Goal: Entertainment & Leisure: Consume media (video, audio)

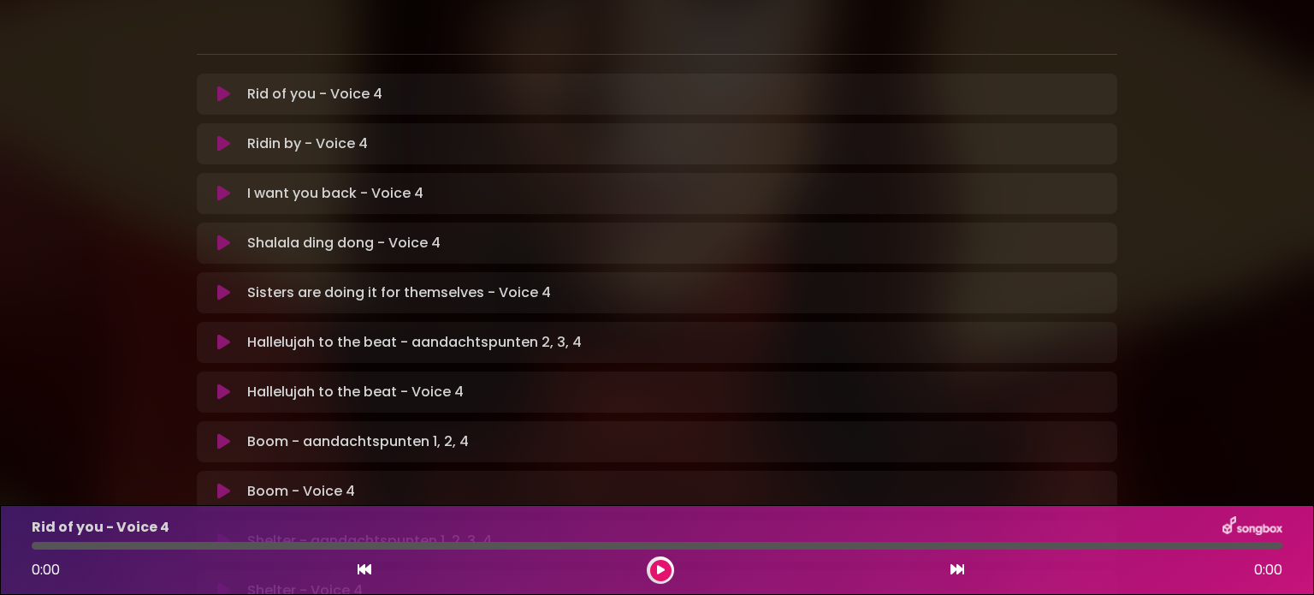
scroll to position [342, 0]
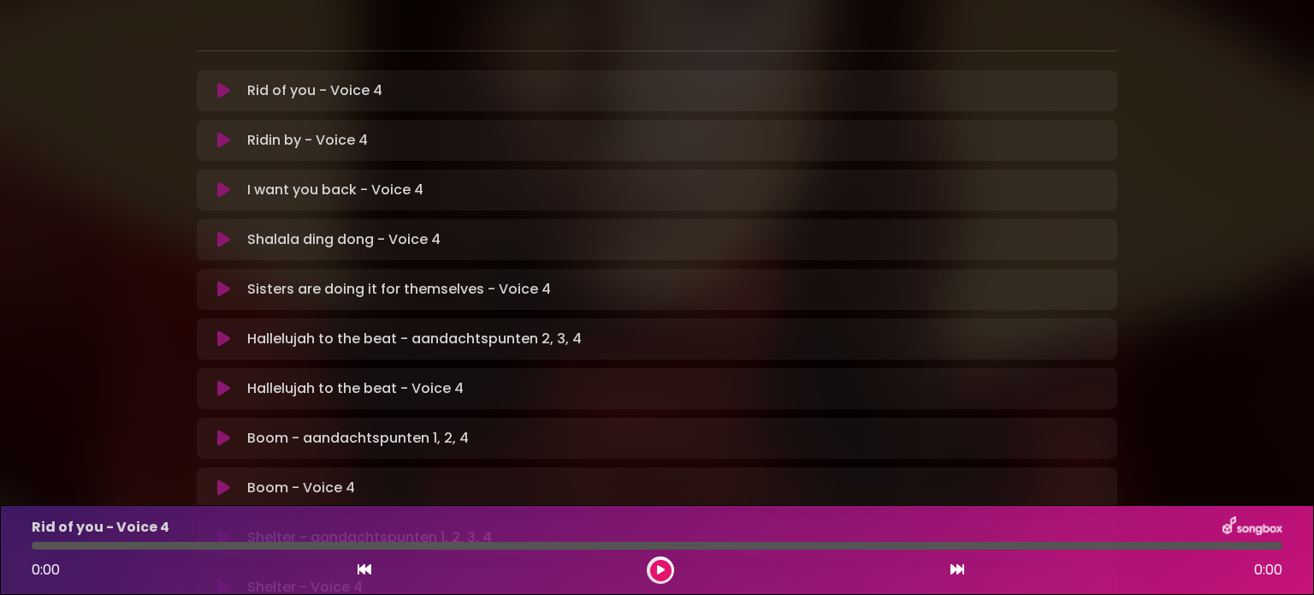
click at [222, 330] on icon at bounding box center [223, 338] width 13 height 17
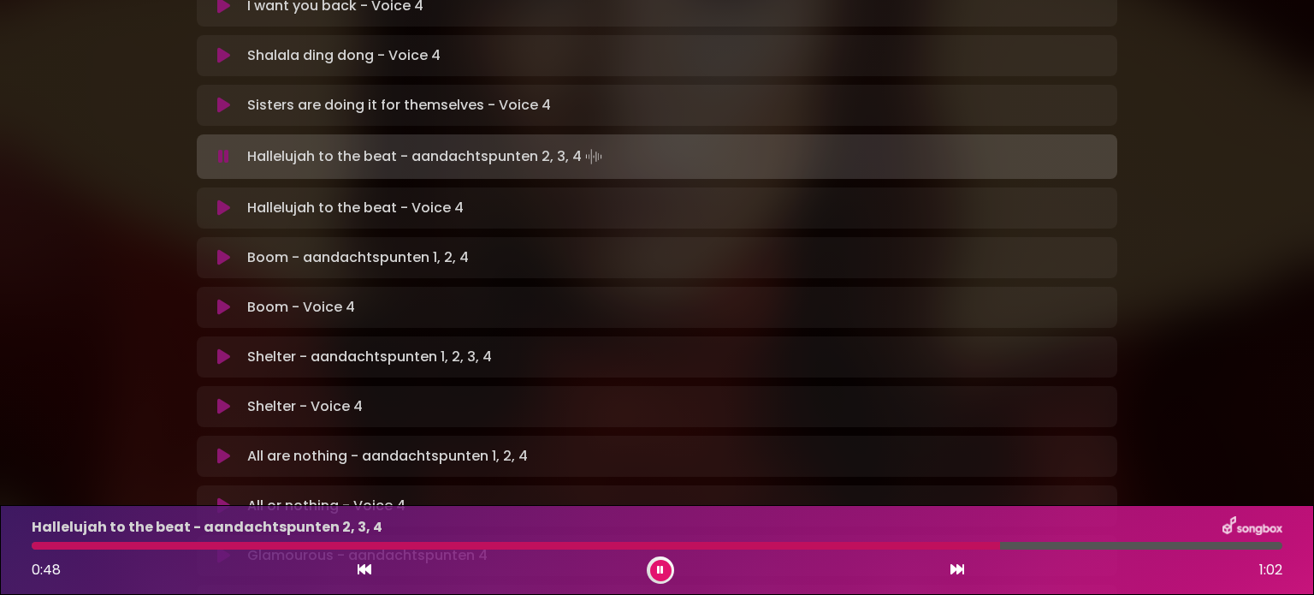
scroll to position [520, 0]
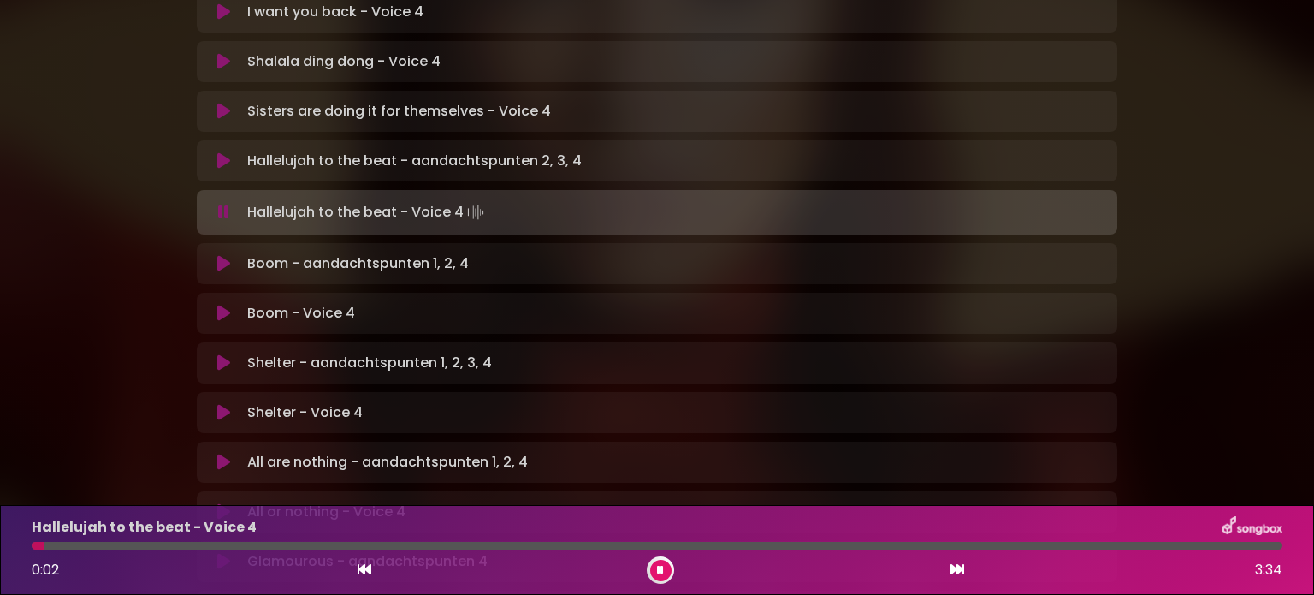
click at [222, 204] on icon at bounding box center [223, 212] width 11 height 17
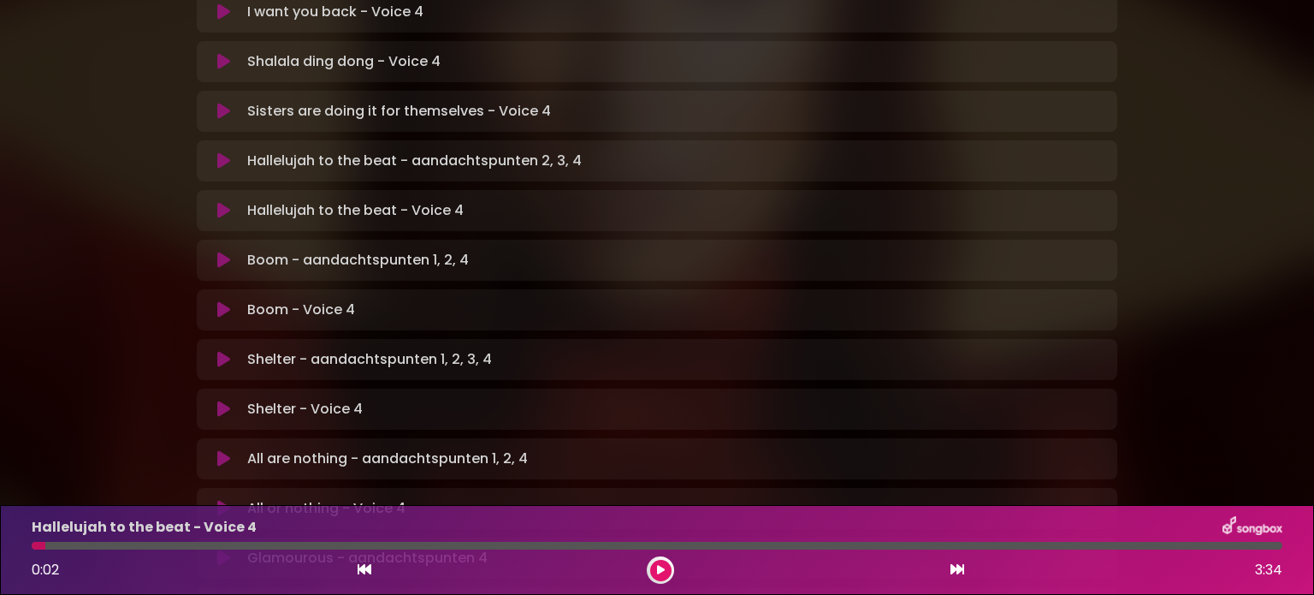
click at [224, 252] on icon at bounding box center [223, 260] width 13 height 17
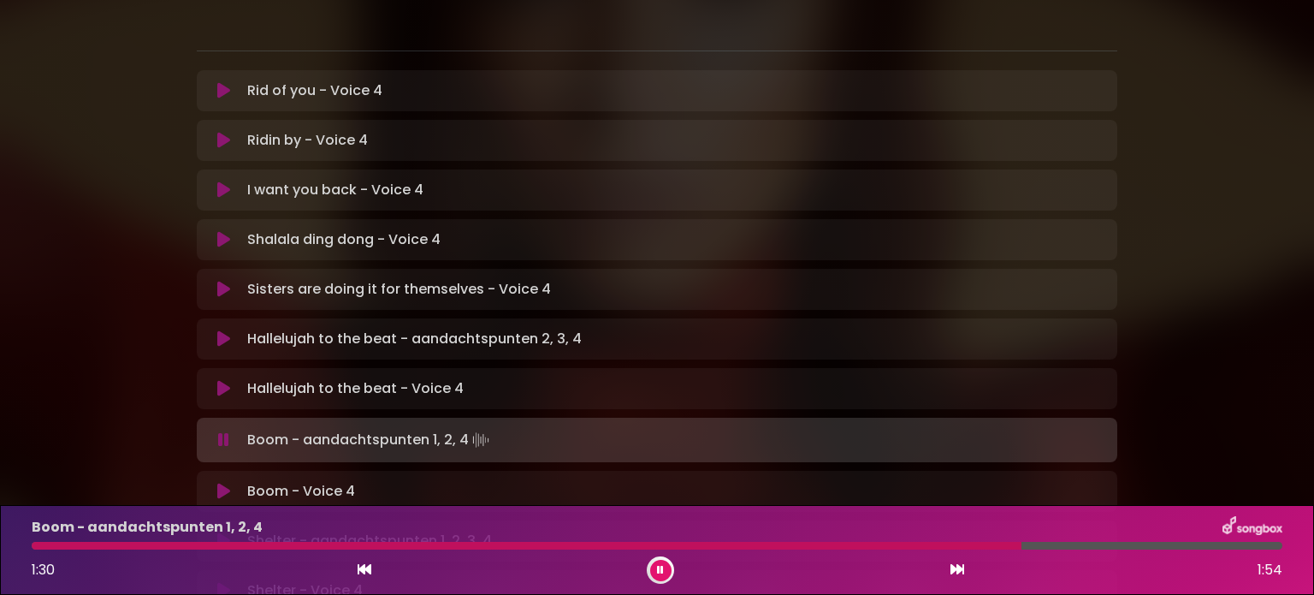
scroll to position [349, 0]
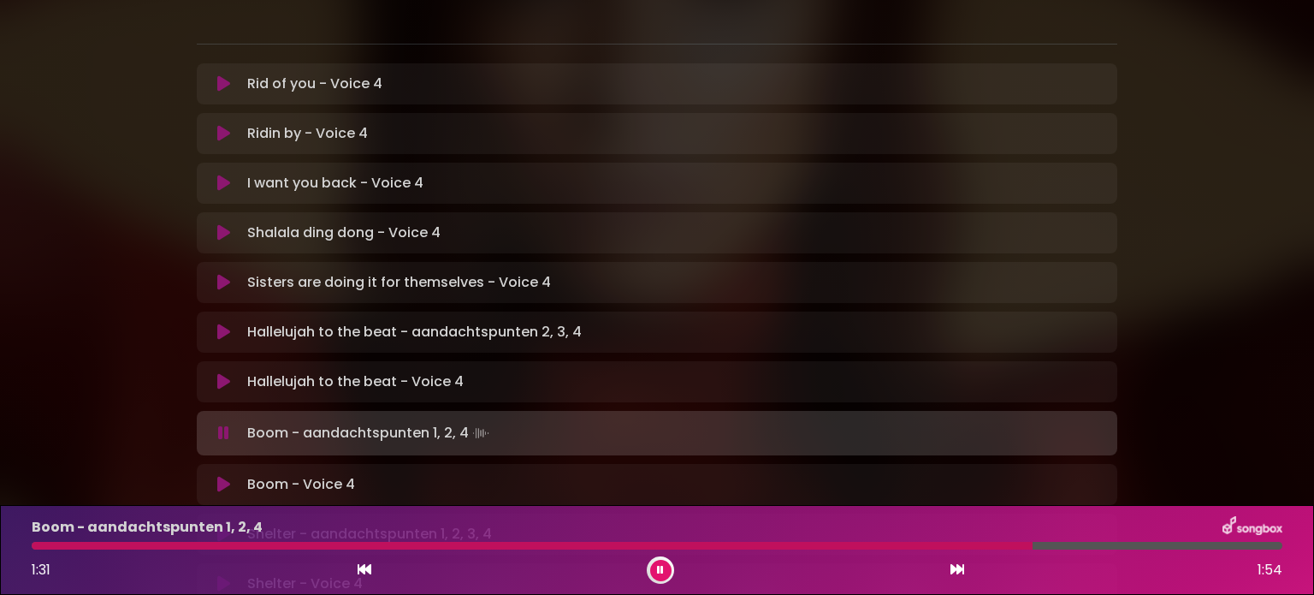
click at [216, 323] on button at bounding box center [223, 331] width 33 height 17
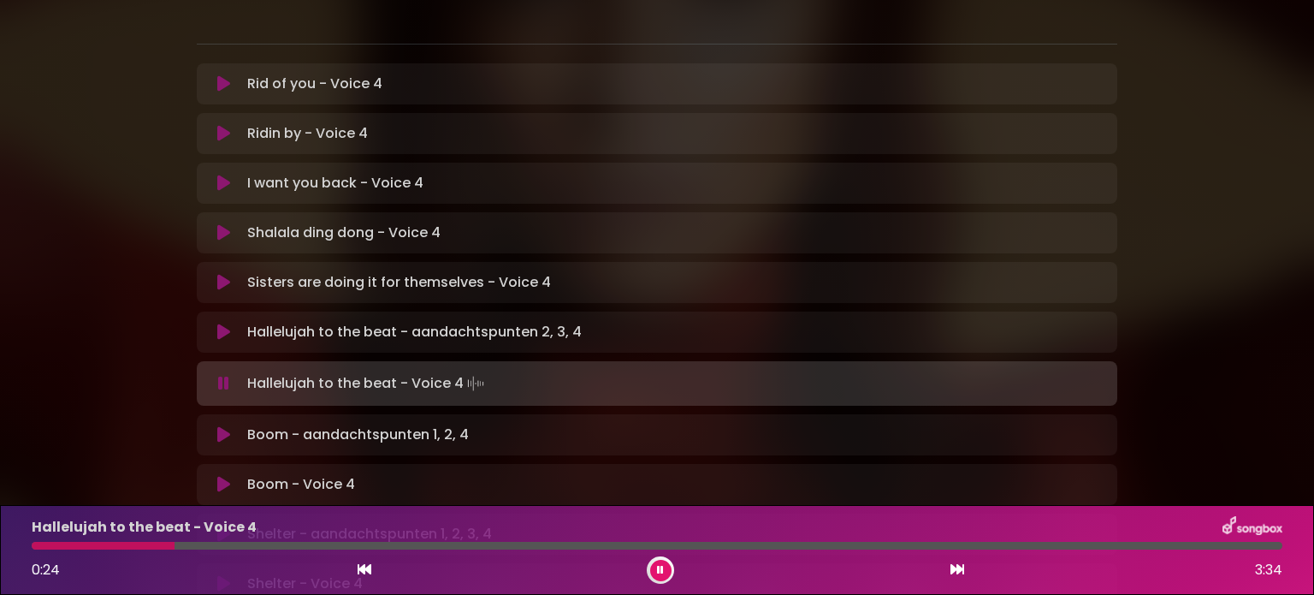
click at [228, 375] on icon at bounding box center [223, 383] width 11 height 17
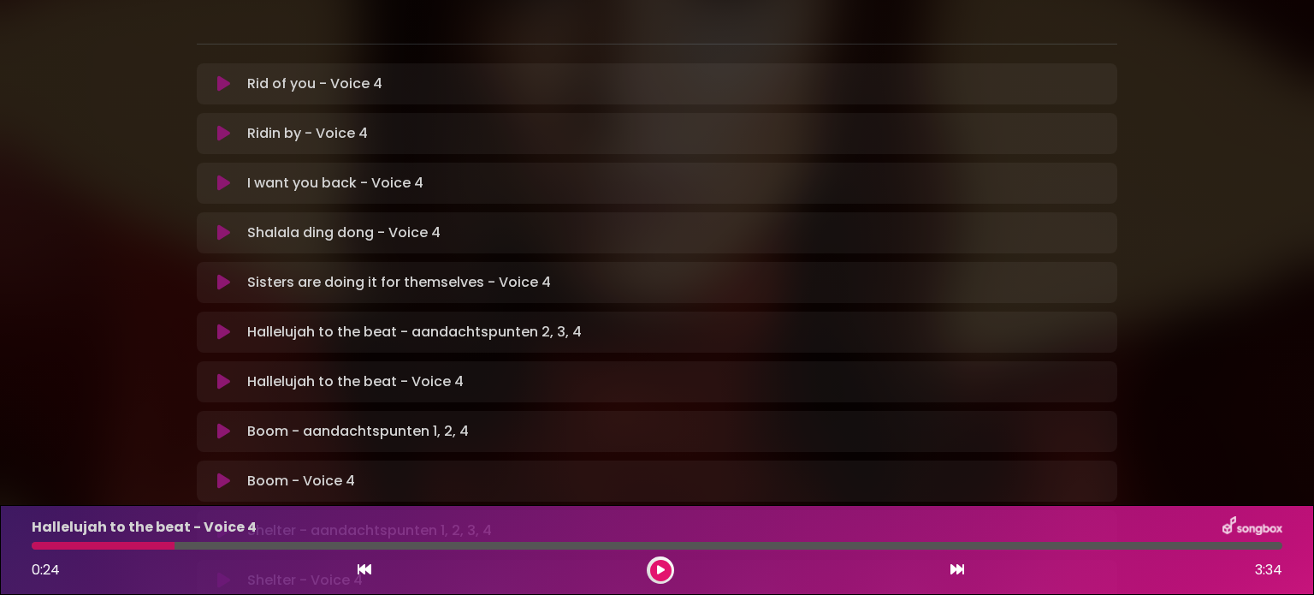
click at [225, 423] on icon at bounding box center [223, 431] width 13 height 17
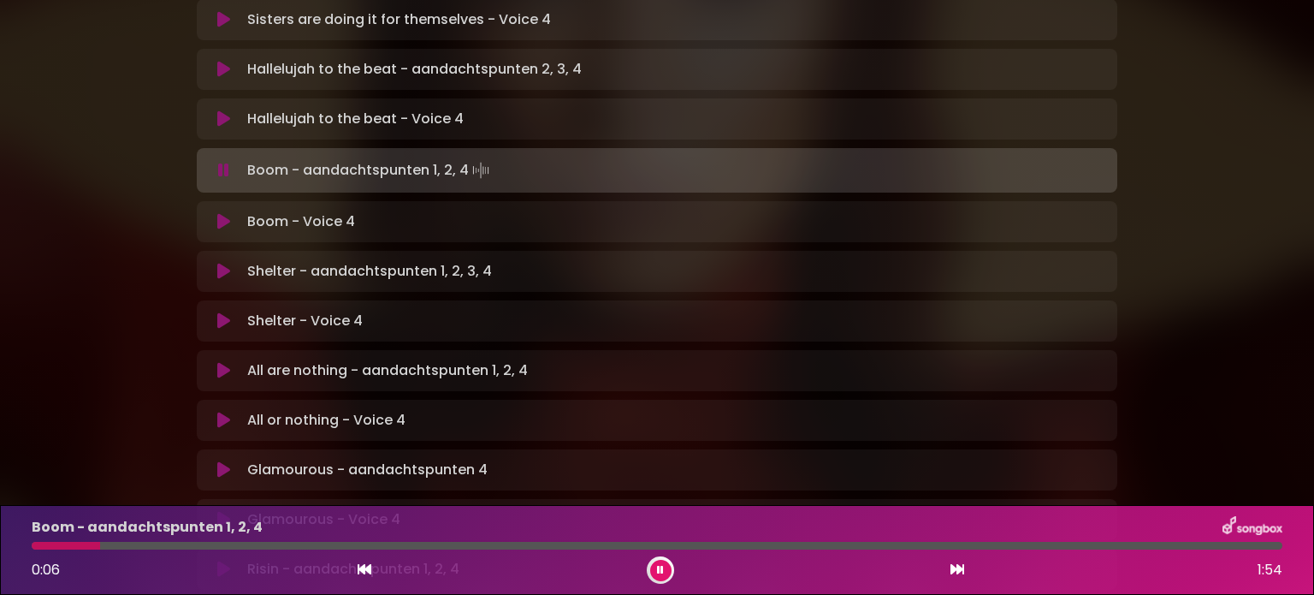
scroll to position [606, 0]
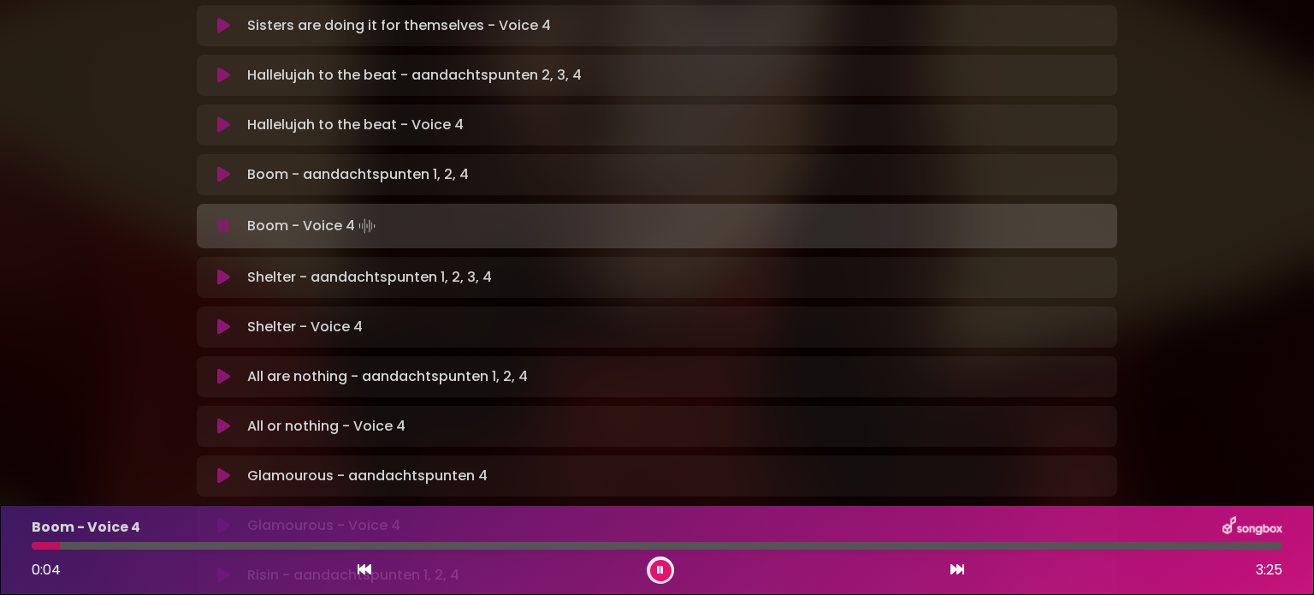
click at [233, 217] on button at bounding box center [223, 225] width 33 height 17
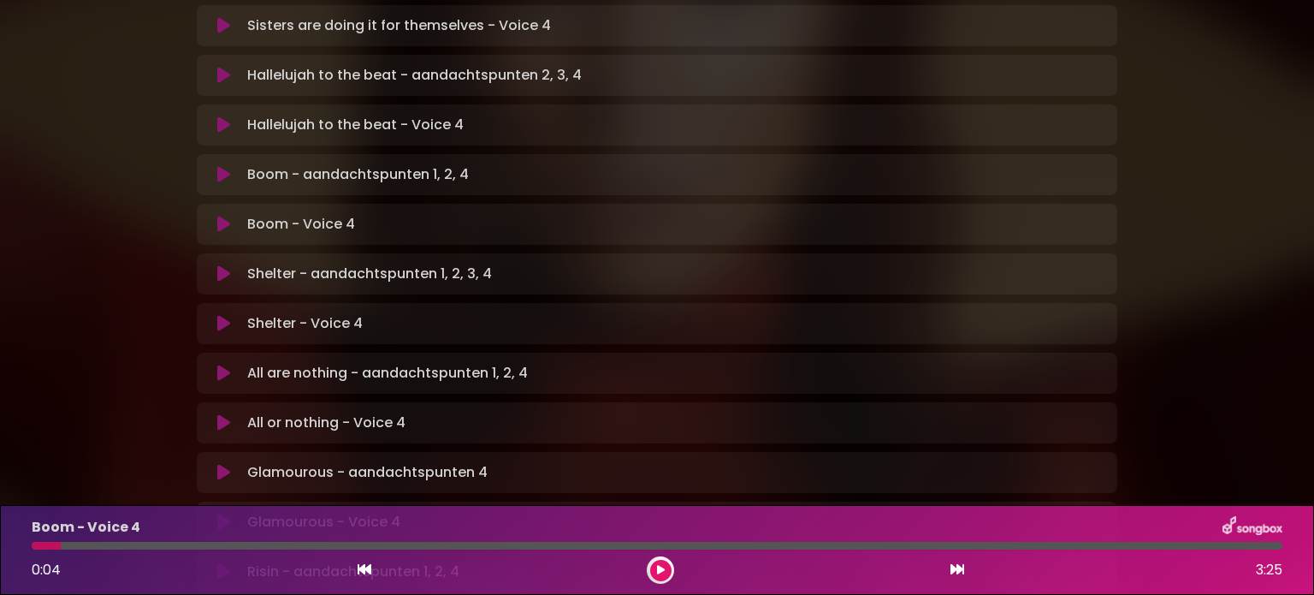
drag, startPoint x: 228, startPoint y: 211, endPoint x: 258, endPoint y: 215, distance: 30.3
click at [228, 265] on icon at bounding box center [223, 273] width 13 height 17
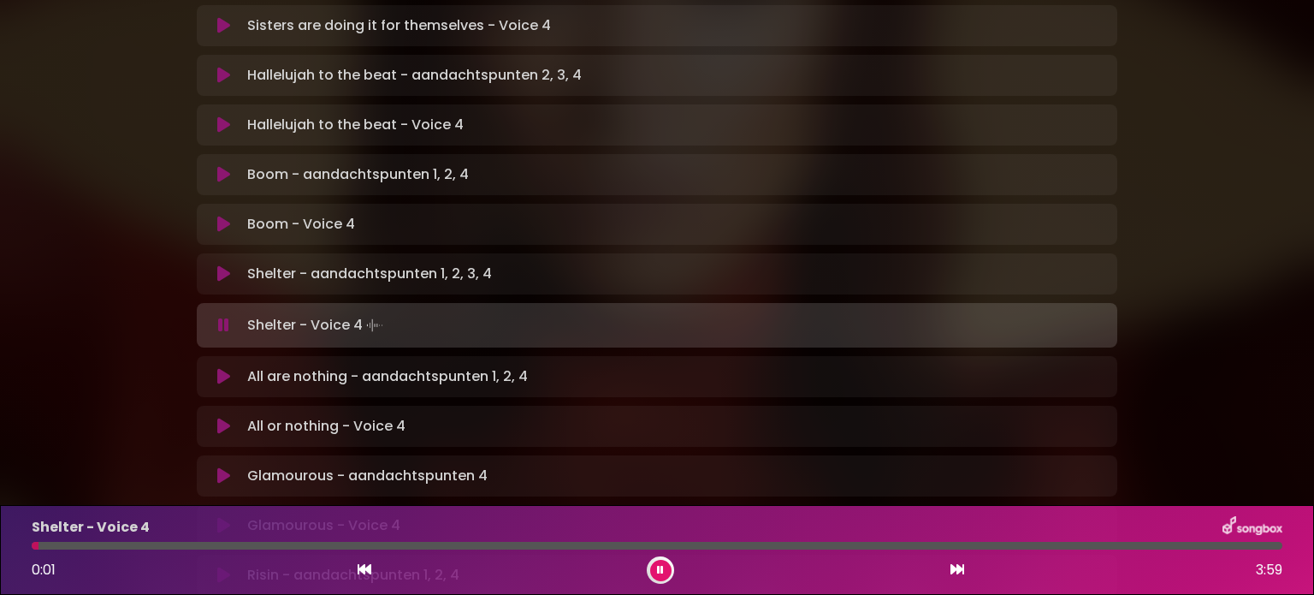
click at [231, 368] on button at bounding box center [223, 376] width 33 height 17
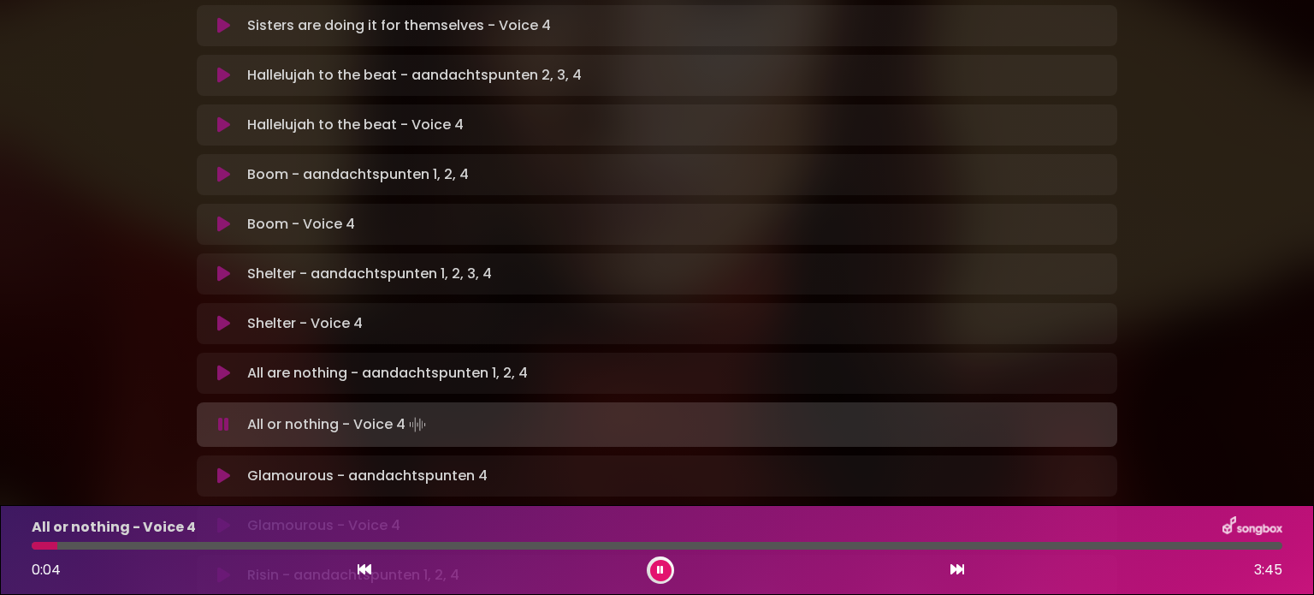
click at [216, 467] on button at bounding box center [223, 475] width 33 height 17
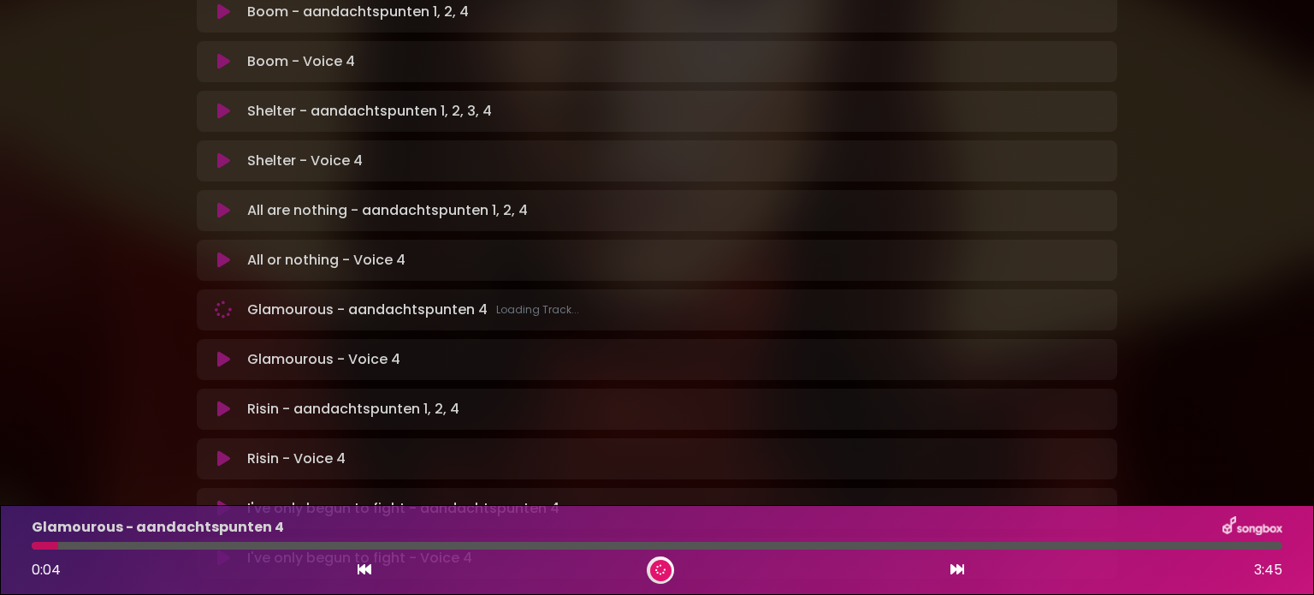
scroll to position [777, 0]
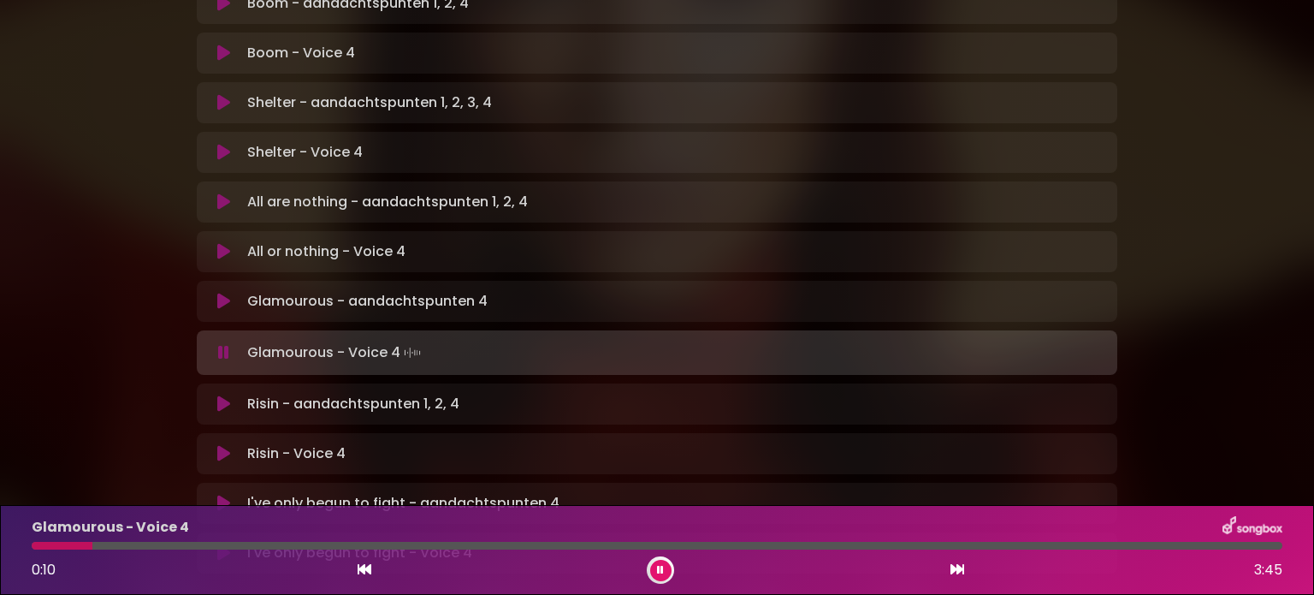
click at [1088, 549] on div at bounding box center [657, 546] width 1251 height 8
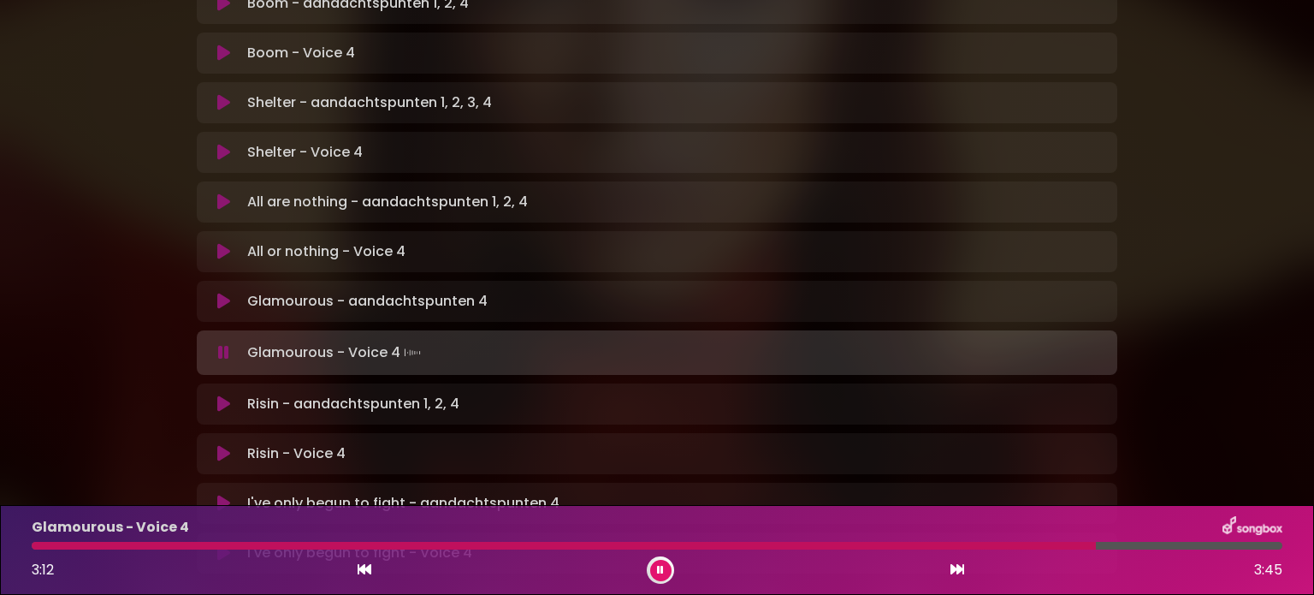
click at [1184, 537] on div "Glamourous - Voice 4" at bounding box center [657, 527] width 1272 height 22
click at [1184, 544] on div at bounding box center [657, 546] width 1251 height 8
click at [229, 292] on icon at bounding box center [223, 302] width 17 height 21
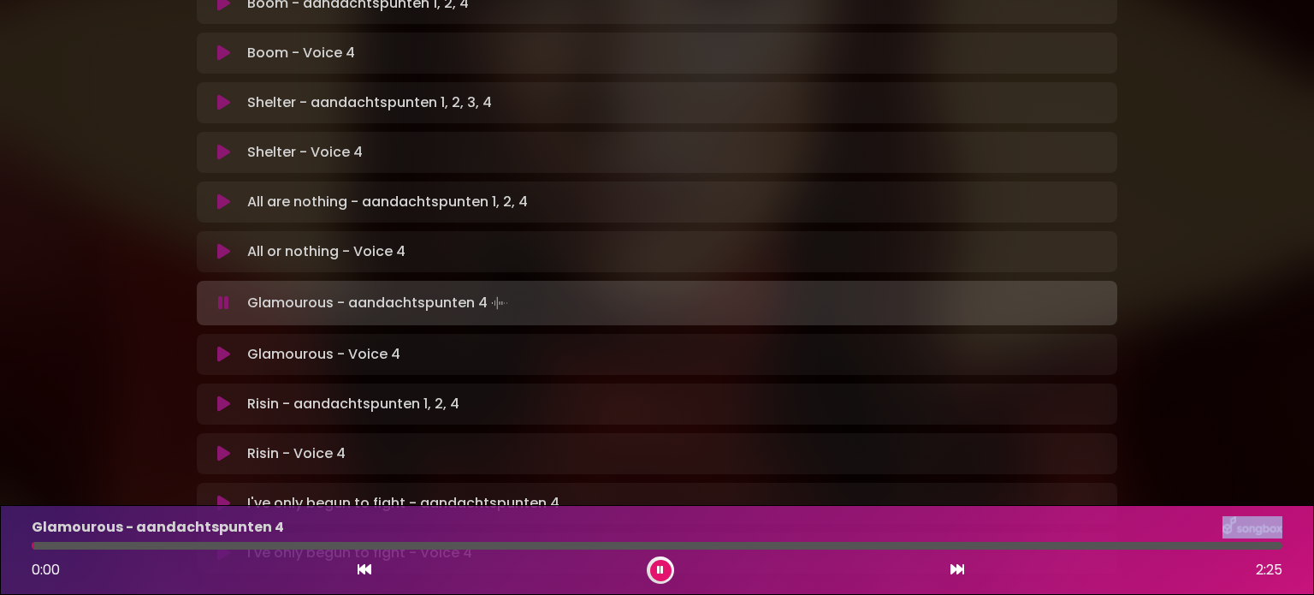
click at [1141, 540] on div "Glamourous - aandachtspunten 4 0:00 2:25" at bounding box center [657, 550] width 1272 height 68
click at [1145, 550] on div "Glamourous - aandachtspunten 4 0:00 2:25" at bounding box center [657, 550] width 1272 height 68
click at [1141, 547] on div at bounding box center [657, 546] width 1251 height 8
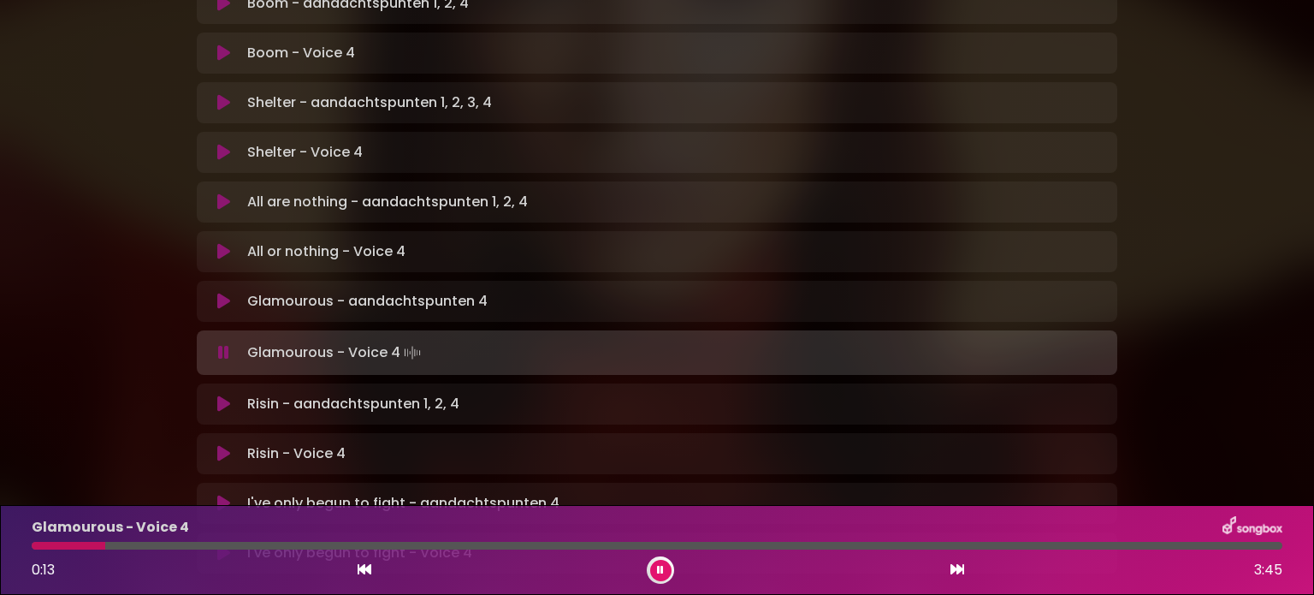
click at [224, 395] on icon at bounding box center [223, 403] width 13 height 17
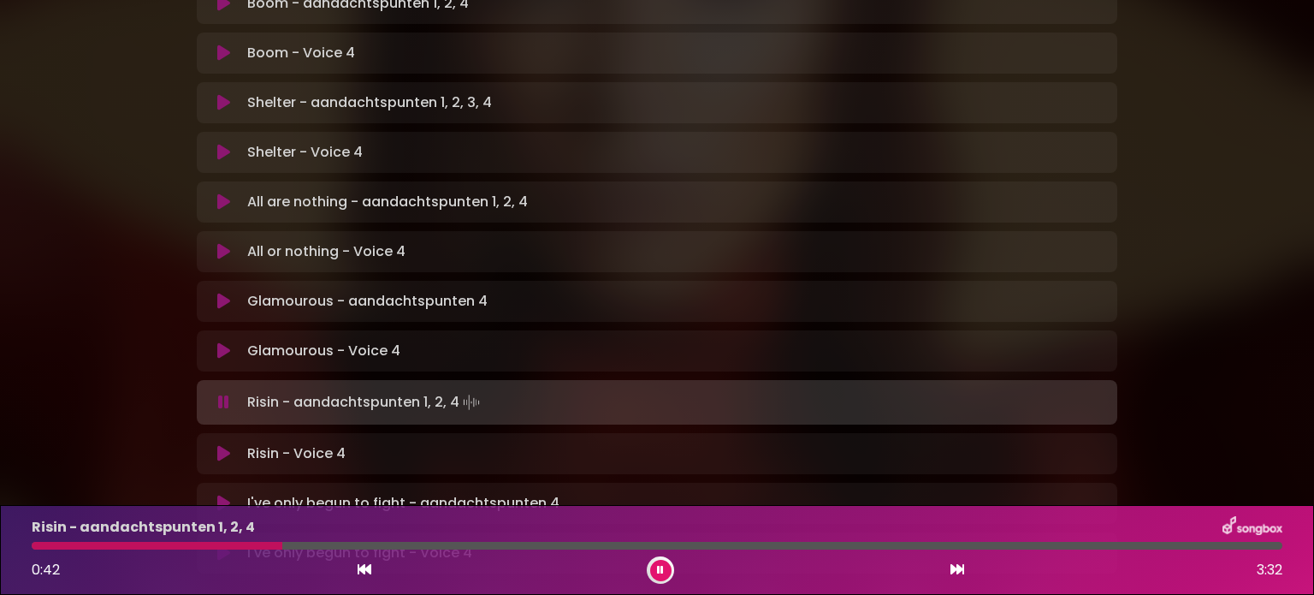
click at [202, 543] on div at bounding box center [157, 546] width 251 height 8
click at [140, 540] on div "Risin - aandachtspunten 1, 2, 4 0:32 3:32" at bounding box center [657, 550] width 1272 height 68
click at [139, 550] on div "Risin - aandachtspunten 1, 2, 4 0:32 3:32" at bounding box center [657, 550] width 1272 height 68
click at [140, 541] on div "Risin - aandachtspunten 1, 2, 4 0:34 3:32" at bounding box center [657, 550] width 1272 height 68
click at [214, 547] on div at bounding box center [147, 546] width 231 height 8
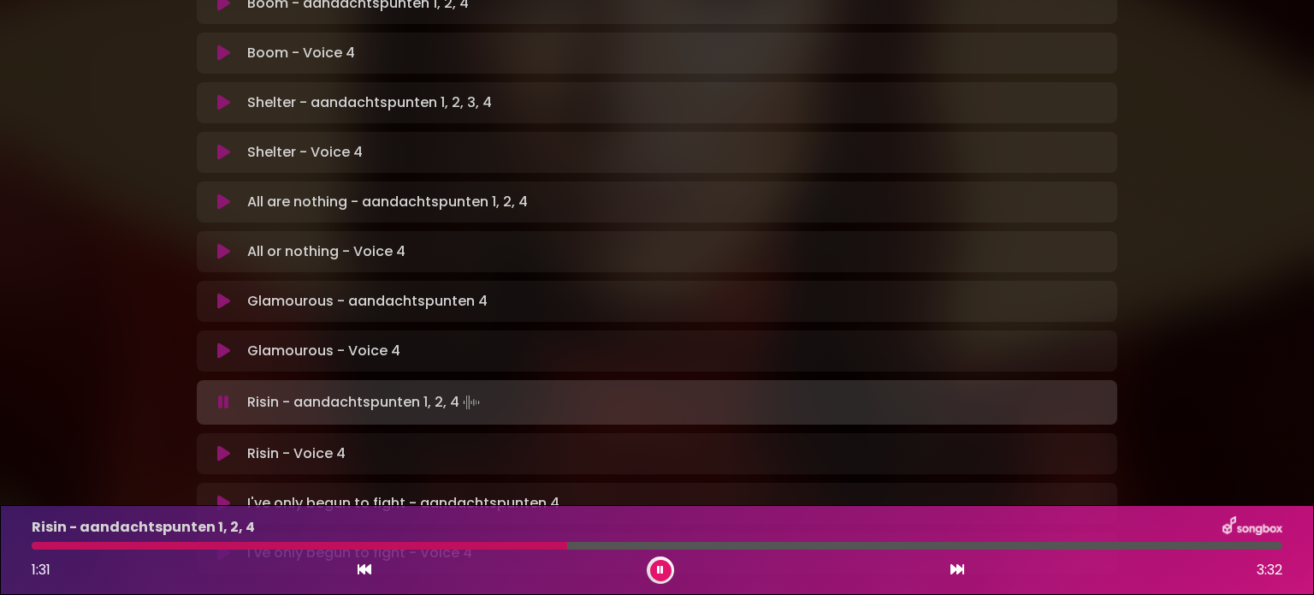
click at [460, 543] on div at bounding box center [657, 546] width 1251 height 8
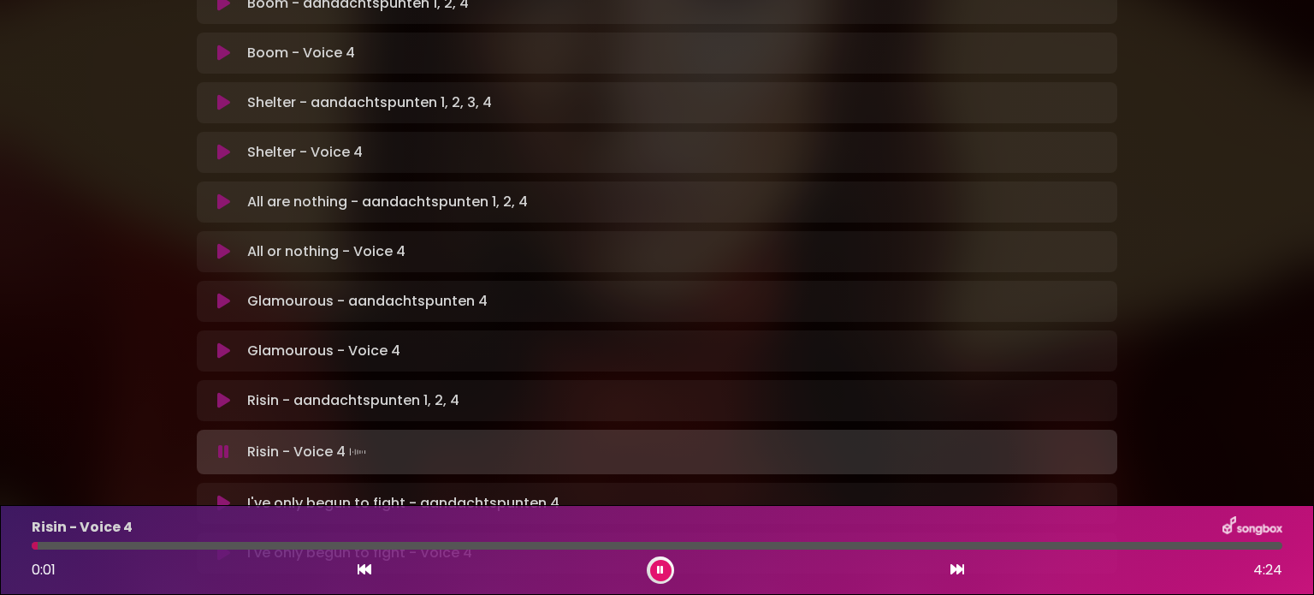
click at [222, 495] on icon at bounding box center [223, 503] width 13 height 17
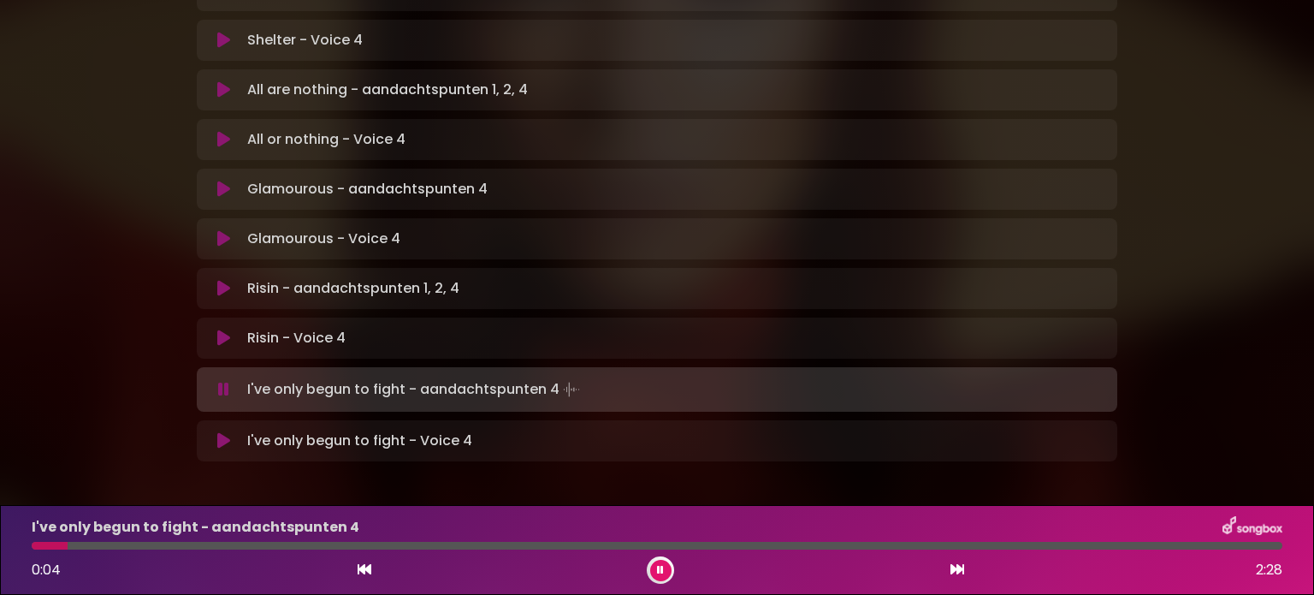
scroll to position [891, 0]
click at [38, 544] on div at bounding box center [96, 546] width 128 height 8
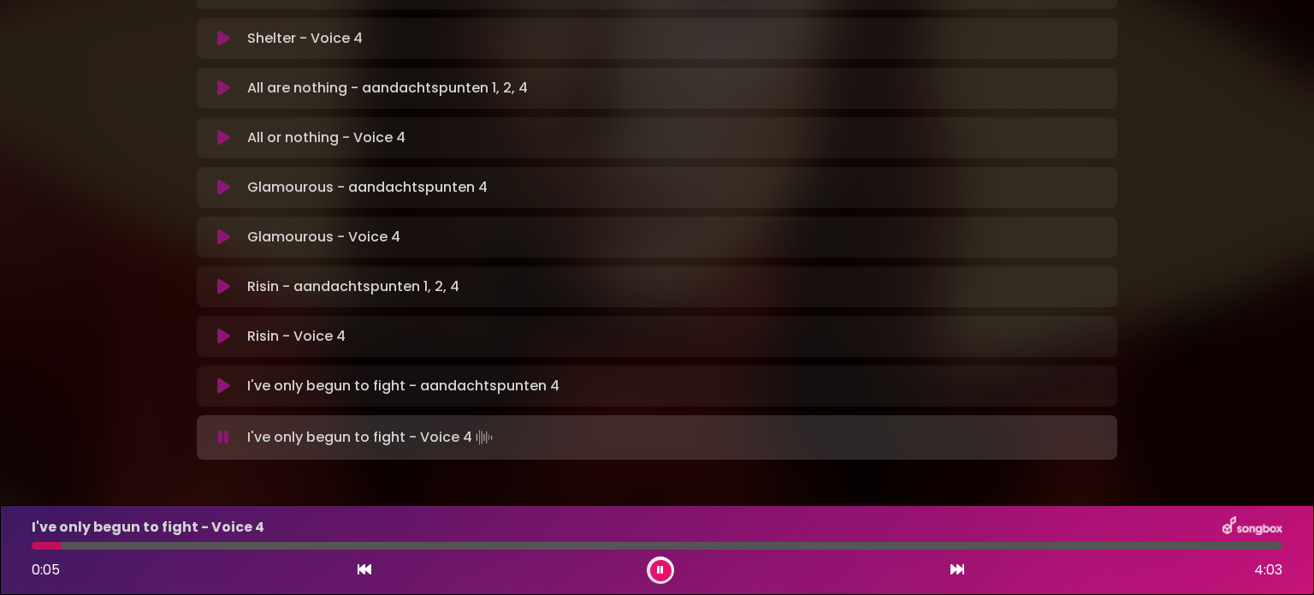
click at [218, 429] on icon at bounding box center [223, 437] width 11 height 17
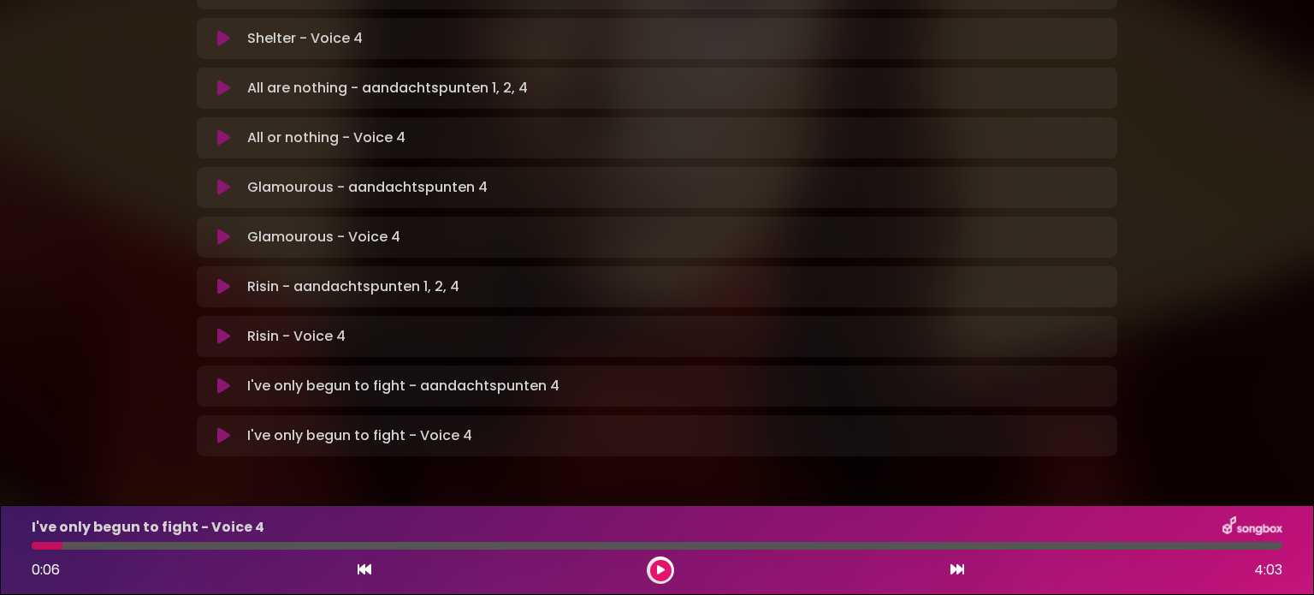
scroll to position [887, 0]
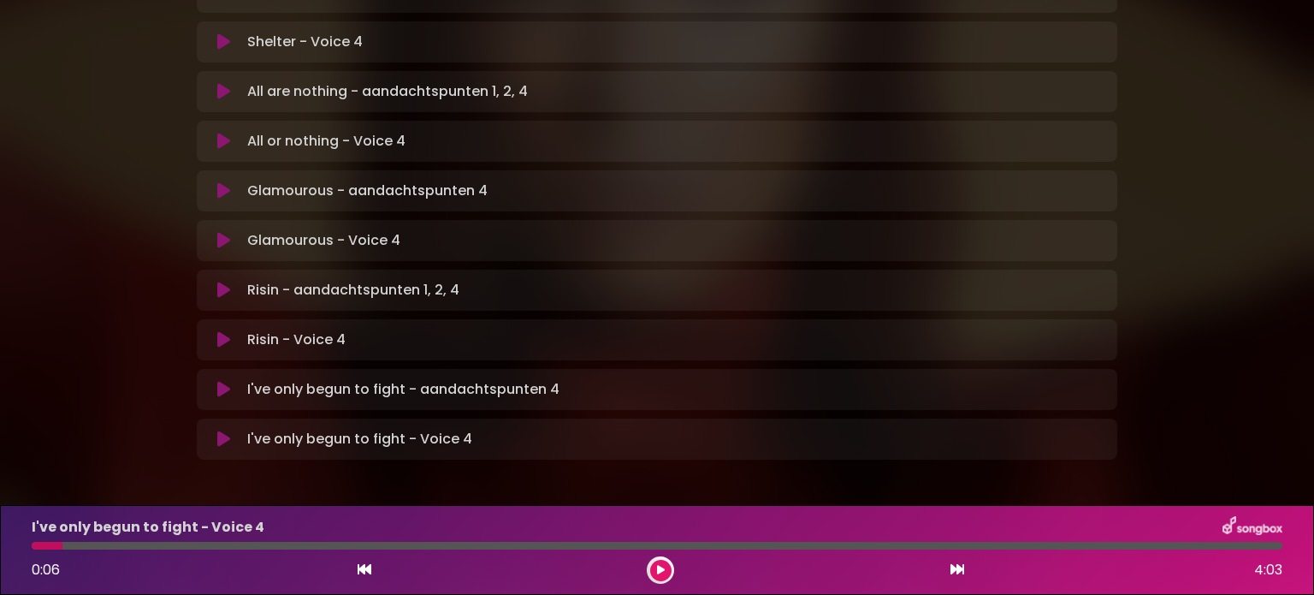
click at [226, 430] on icon at bounding box center [223, 438] width 13 height 17
